Goal: Task Accomplishment & Management: Manage account settings

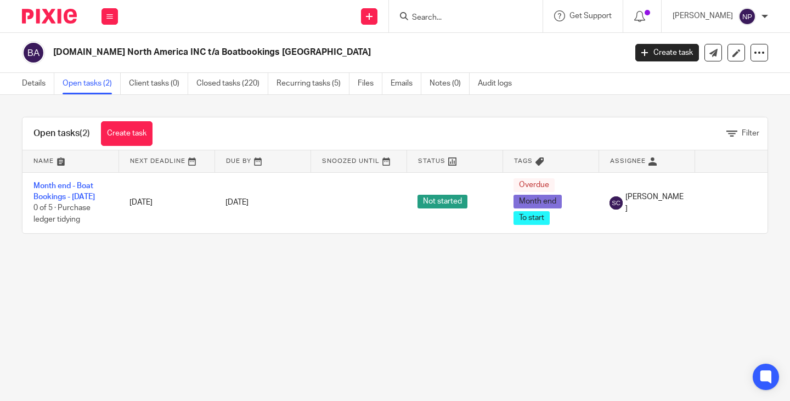
click at [462, 20] on input "Search" at bounding box center [460, 18] width 99 height 10
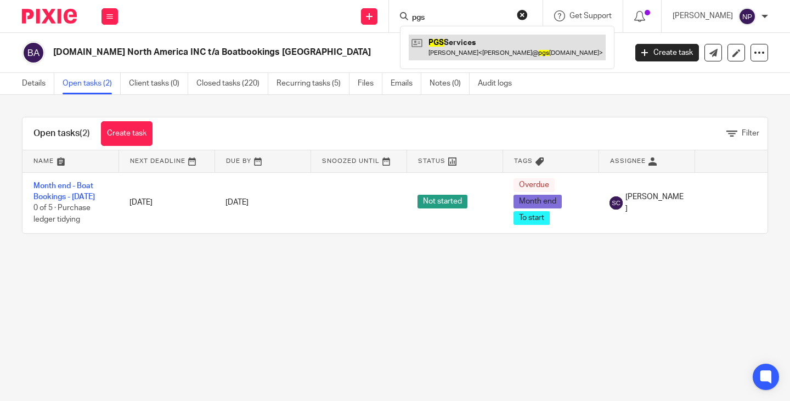
type input "pgs"
click at [468, 41] on link at bounding box center [507, 47] width 197 height 25
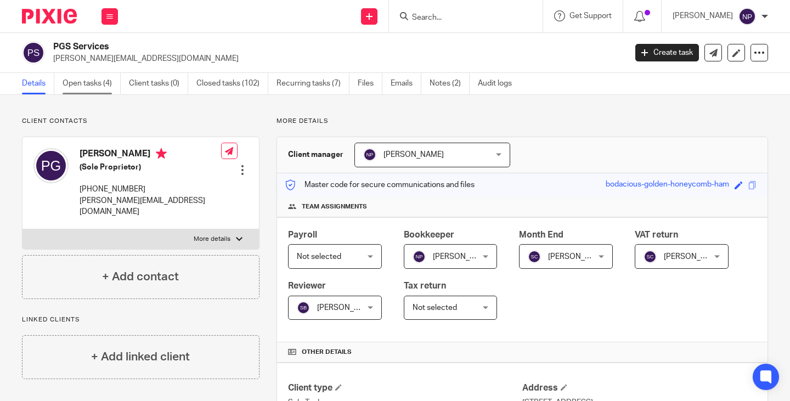
click at [82, 86] on link "Open tasks (4)" at bounding box center [92, 83] width 58 height 21
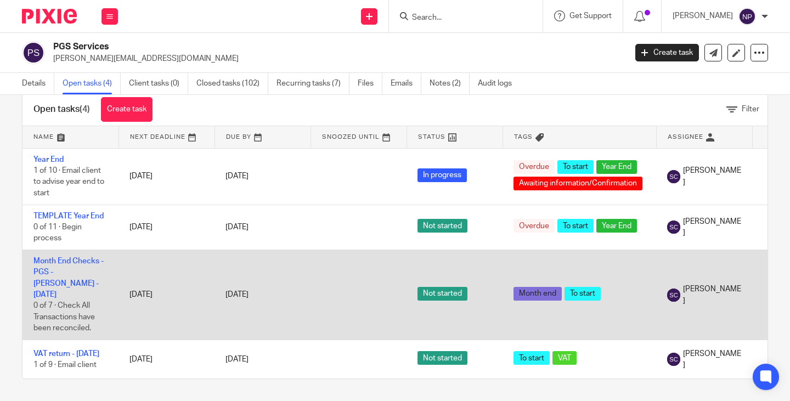
scroll to position [27, 0]
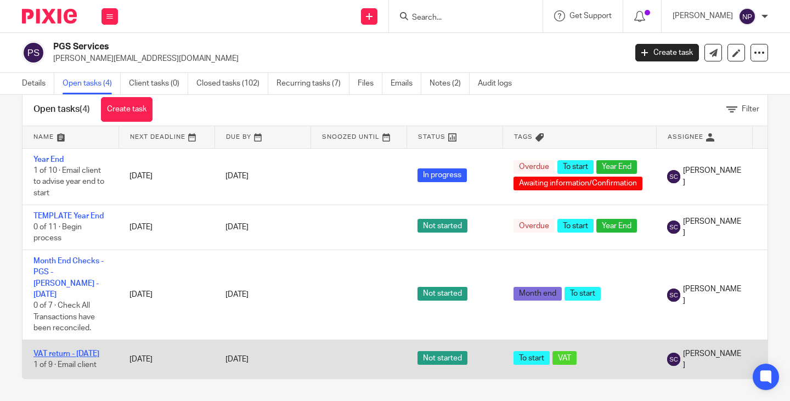
click at [64, 350] on link "VAT return - July 2025" at bounding box center [66, 354] width 66 height 8
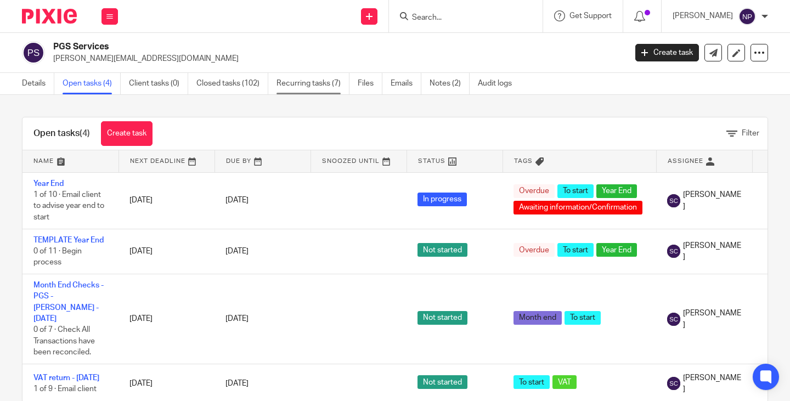
click at [305, 86] on link "Recurring tasks (7)" at bounding box center [312, 83] width 73 height 21
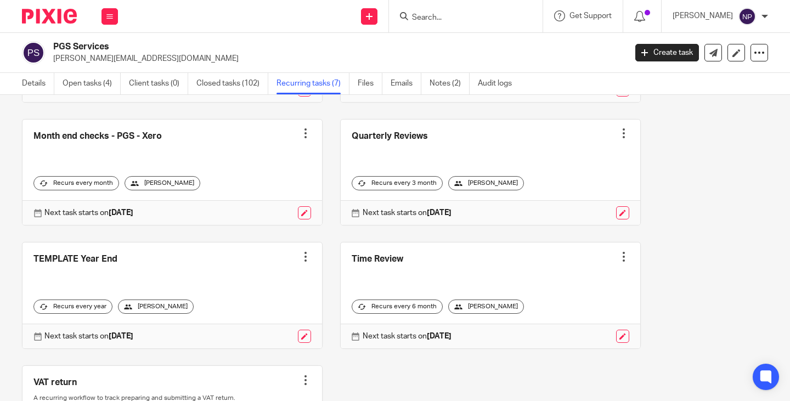
scroll to position [53, 0]
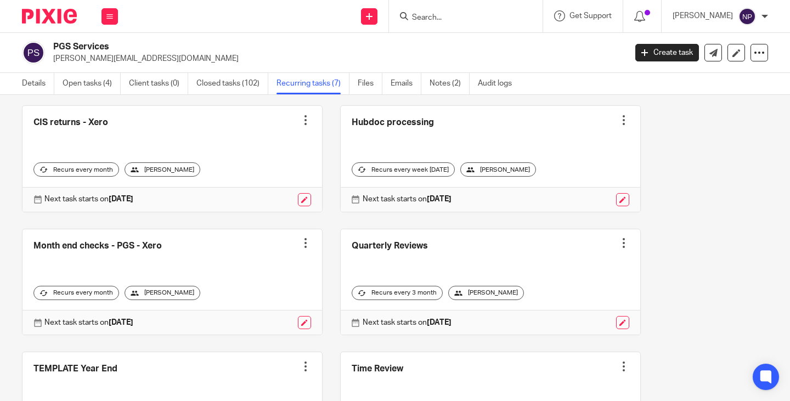
click at [517, 172] on div "[PERSON_NAME]" at bounding box center [498, 169] width 76 height 14
click at [618, 122] on div at bounding box center [623, 120] width 11 height 11
click at [653, 145] on div "CIS returns - Xero Create task Clone template Recalculate schedule Cancel sched…" at bounding box center [386, 347] width 763 height 484
click at [616, 198] on link at bounding box center [622, 199] width 13 height 13
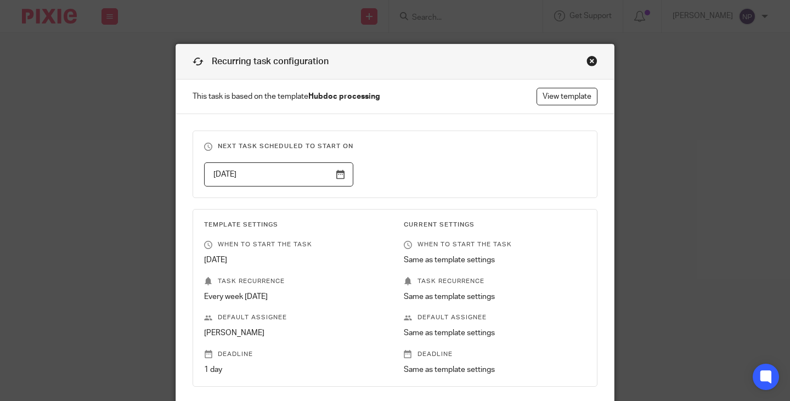
click at [586, 60] on div "Close this dialog window" at bounding box center [591, 60] width 11 height 11
